Goal: Information Seeking & Learning: Learn about a topic

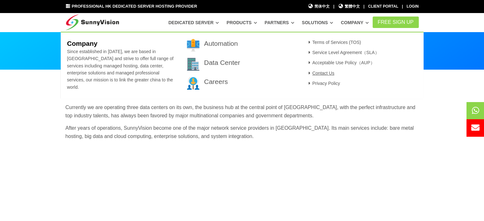
click at [333, 74] on link "Contact Us" at bounding box center [321, 73] width 28 height 5
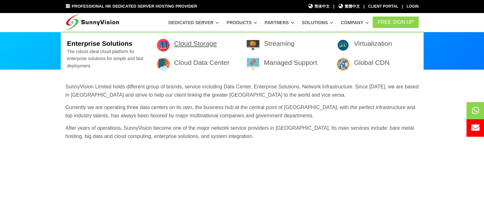
click at [217, 45] on link "Cloud Storage" at bounding box center [195, 43] width 43 height 7
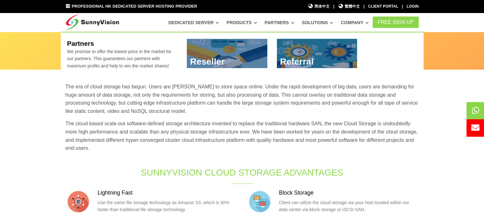
click at [243, 51] on link at bounding box center [227, 53] width 81 height 29
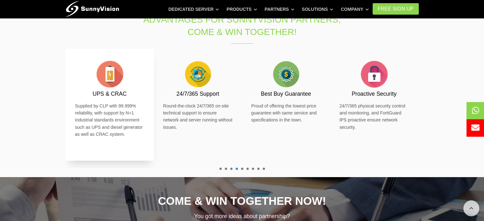
scroll to position [363, 0]
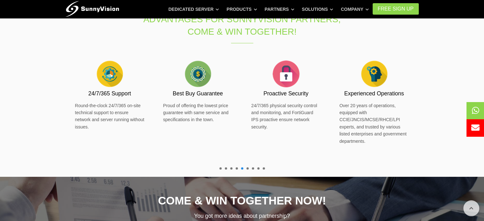
click at [219, 170] on span at bounding box center [220, 168] width 2 height 2
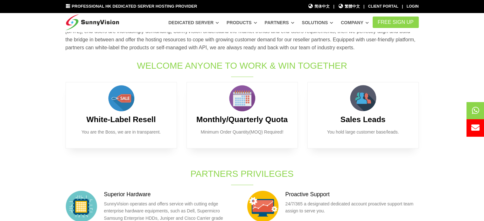
scroll to position [44, 0]
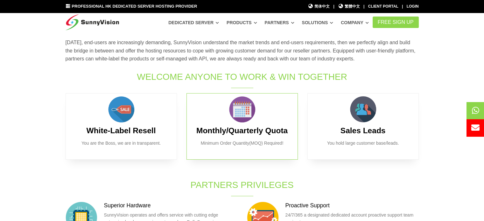
click at [233, 124] on img at bounding box center [242, 110] width 32 height 32
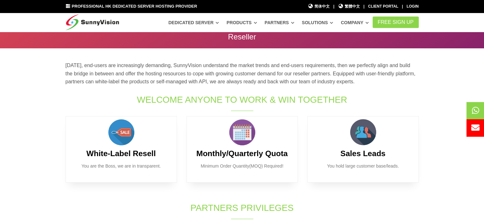
scroll to position [0, 0]
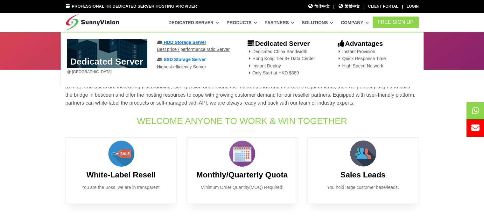
click at [201, 40] on span "HDD Storage Server" at bounding box center [185, 42] width 43 height 5
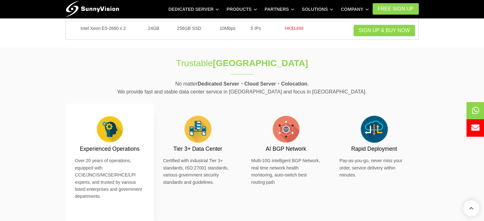
scroll to position [159, 0]
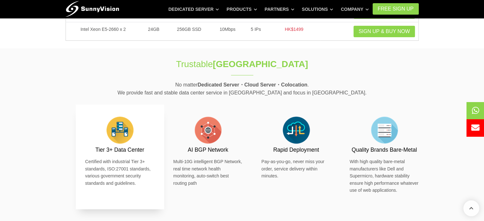
drag, startPoint x: 217, startPoint y: 145, endPoint x: 123, endPoint y: 138, distance: 93.9
click at [123, 138] on div "Tier 3+ Data Center Certified with industrial Tier 3+ standards, ISO:27001 stan…" at bounding box center [119, 150] width 69 height 73
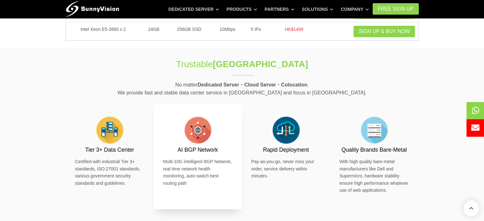
click at [190, 137] on img at bounding box center [198, 130] width 32 height 32
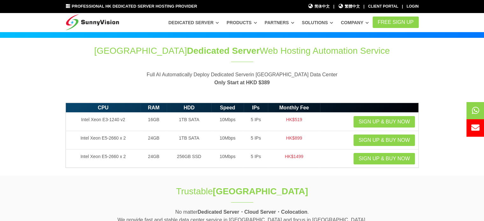
scroll to position [0, 0]
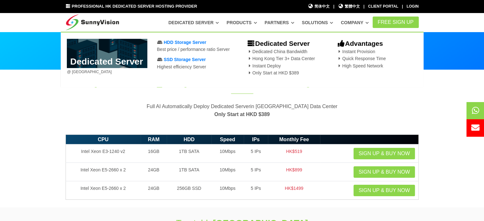
click at [249, 58] on icon at bounding box center [250, 58] width 6 height 4
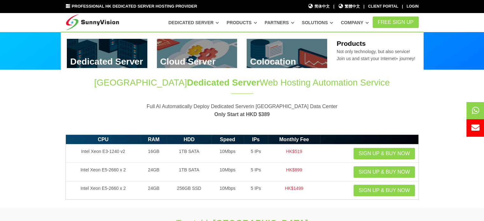
click at [195, 52] on link at bounding box center [197, 53] width 81 height 29
